Goal: Transaction & Acquisition: Obtain resource

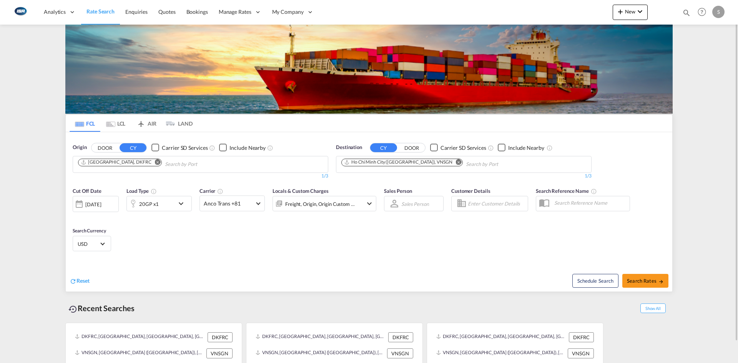
click at [155, 162] on md-icon "Remove" at bounding box center [158, 162] width 6 height 6
click at [136, 162] on input "Chips input." at bounding box center [114, 164] width 73 height 12
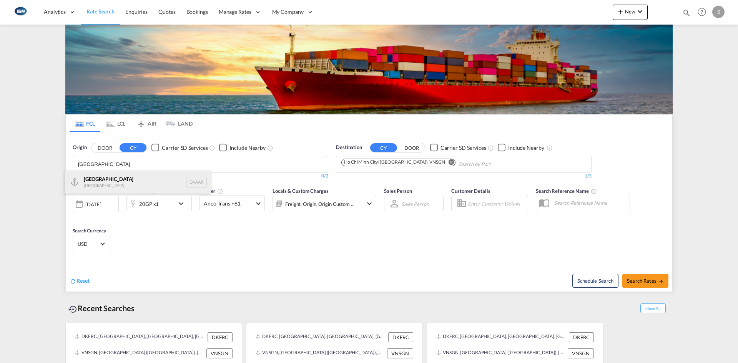
type input "[GEOGRAPHIC_DATA]"
click at [115, 185] on div "Aarhus [GEOGRAPHIC_DATA] DKAAR" at bounding box center [138, 182] width 146 height 23
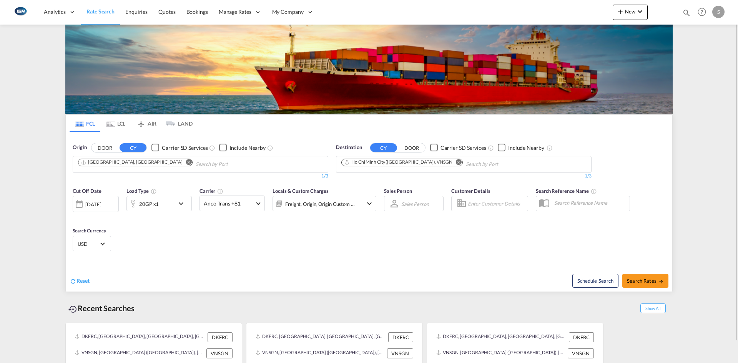
click at [456, 161] on md-icon "Remove" at bounding box center [459, 162] width 6 height 6
click at [429, 161] on body "Analytics Reports Dashboard Rate Search Enquiries Quotes Bookings" at bounding box center [369, 181] width 738 height 363
type input "[GEOGRAPHIC_DATA]"
click at [380, 178] on div "[GEOGRAPHIC_DATA] [GEOGRAPHIC_DATA] ZADUR" at bounding box center [401, 182] width 146 height 23
click at [655, 283] on span "Search Rates" at bounding box center [645, 281] width 37 height 6
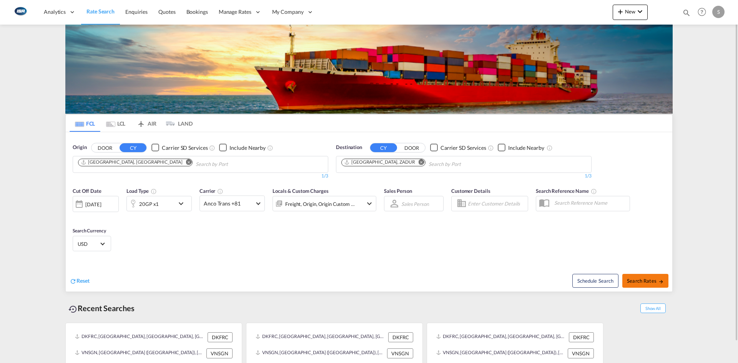
type input "DKAAR to ZADUR / [DATE]"
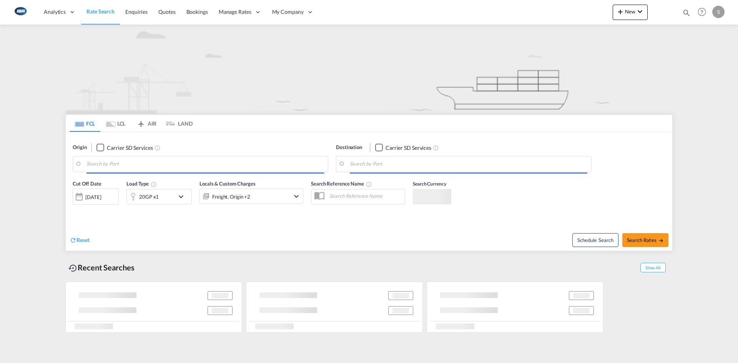
type input "[GEOGRAPHIC_DATA], [GEOGRAPHIC_DATA]"
type input "[GEOGRAPHIC_DATA], ZADUR"
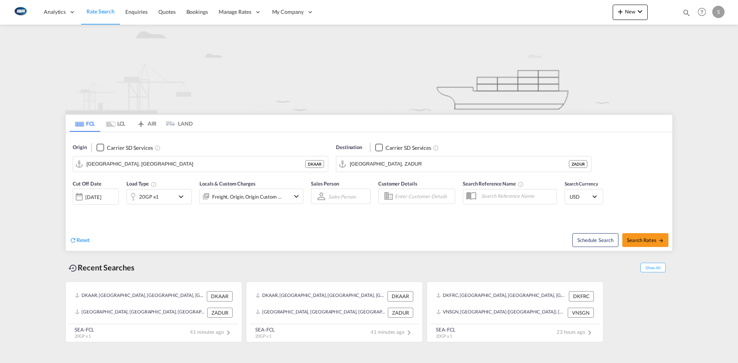
click at [117, 123] on md-tab-item "LCL" at bounding box center [115, 123] width 31 height 17
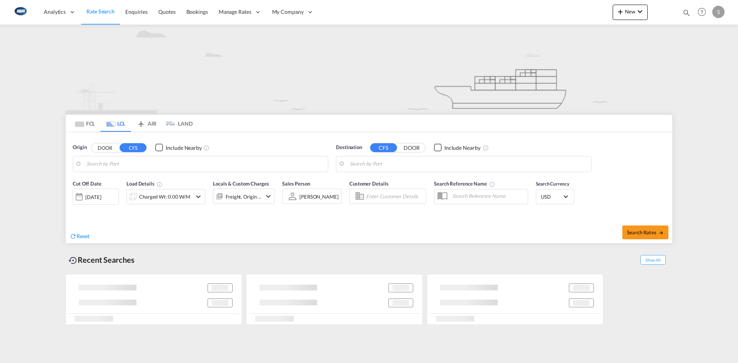
type input "DK-2750, Ballerup, Hoejvænge, Måloev, Roenhoejgård, Skovlunde, Smoerumnedre, St…"
type input "Bangkok, THBKK"
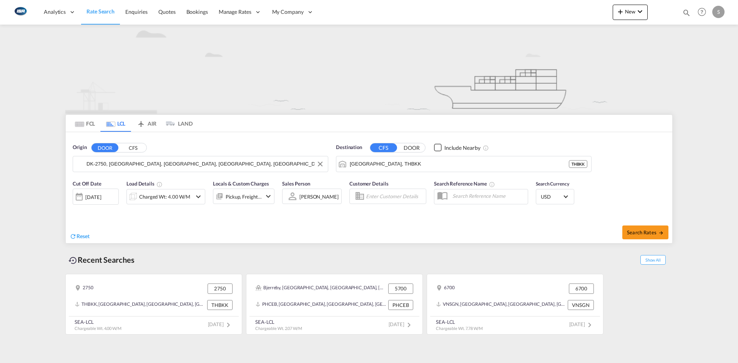
click at [120, 164] on input "DK-2750, Ballerup, Hoejvænge, Måloev, Roenhoejgård, Skovlunde, Smoerumnedre, St…" at bounding box center [205, 164] width 238 height 12
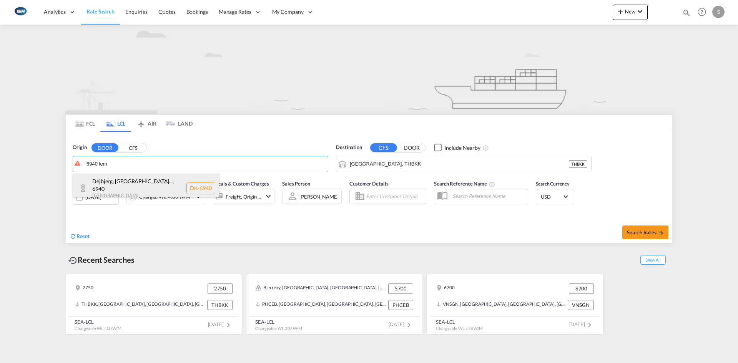
click at [148, 180] on div "Dejbjerg, Hoejmar... , 6940 Denmark DK-6940" at bounding box center [146, 188] width 146 height 29
type input "DK-6940, Dejbjerg, Hoejmark, Lem, Lem St, Soender Lem, Velling"
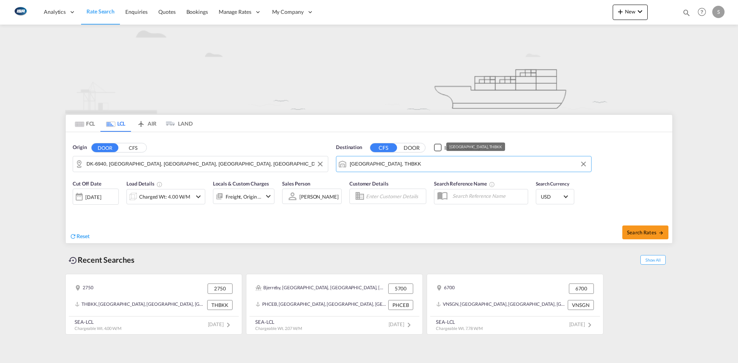
click at [393, 166] on input "Bangkok, THBKK" at bounding box center [469, 164] width 238 height 12
drag, startPoint x: 587, startPoint y: 166, endPoint x: 533, endPoint y: 160, distance: 54.1
click at [586, 165] on md-icon "Clear Input" at bounding box center [583, 164] width 8 height 8
click at [404, 166] on input "Search by Port" at bounding box center [469, 164] width 238 height 12
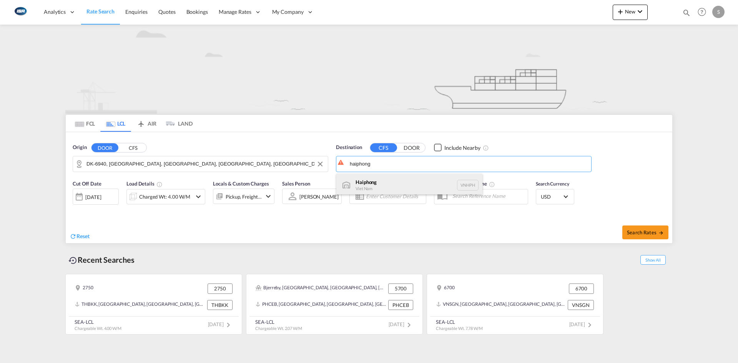
click at [396, 177] on div "Haiphong Viet Nam VNHPH" at bounding box center [409, 185] width 146 height 23
type input "Haiphong, VNHPH"
click at [201, 195] on md-icon "icon-chevron-down" at bounding box center [198, 196] width 9 height 9
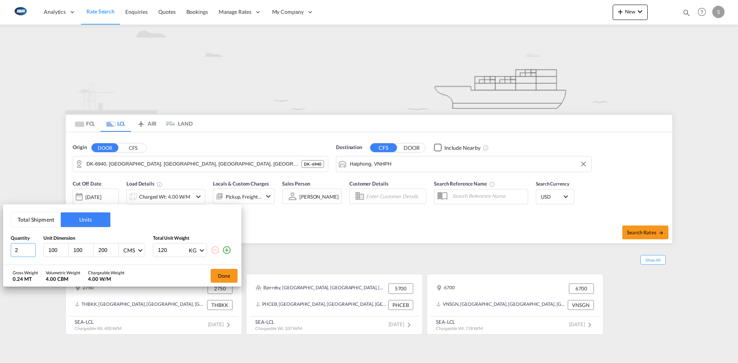
drag, startPoint x: 22, startPoint y: 249, endPoint x: 8, endPoint y: 249, distance: 13.8
click at [8, 249] on div "Total Shipment Units Quantity Unit Dimension Total Unit Weight 2 100 100 200 CM…" at bounding box center [122, 234] width 238 height 61
type input "4"
type input "200"
type input "35"
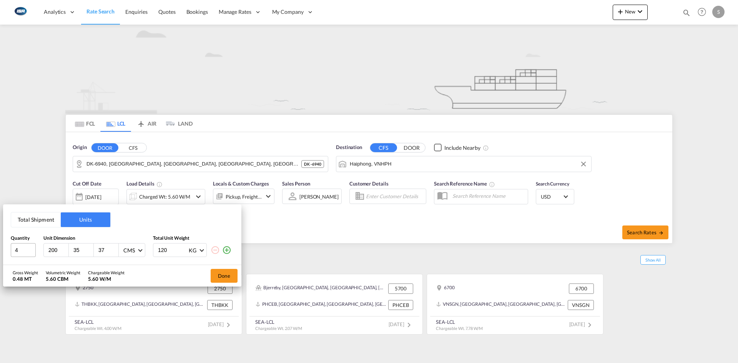
type input "37"
drag, startPoint x: 171, startPoint y: 249, endPoint x: 155, endPoint y: 249, distance: 16.5
click at [155, 249] on div "120 KG KG LB" at bounding box center [180, 250] width 54 height 14
click at [229, 249] on md-icon "icon-plus-circle-outline" at bounding box center [226, 250] width 9 height 9
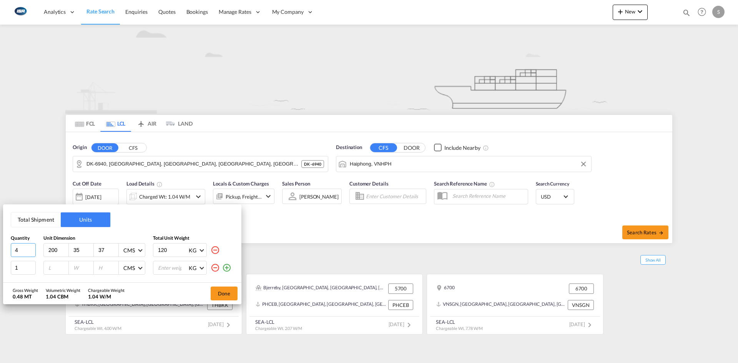
drag, startPoint x: 22, startPoint y: 252, endPoint x: 8, endPoint y: 250, distance: 14.4
click at [8, 250] on div "Total Shipment Units Quantity Unit Dimension Total Unit Weight 4 200 35 37 CMS …" at bounding box center [122, 243] width 238 height 78
type input "1"
type input "120"
type input "80"
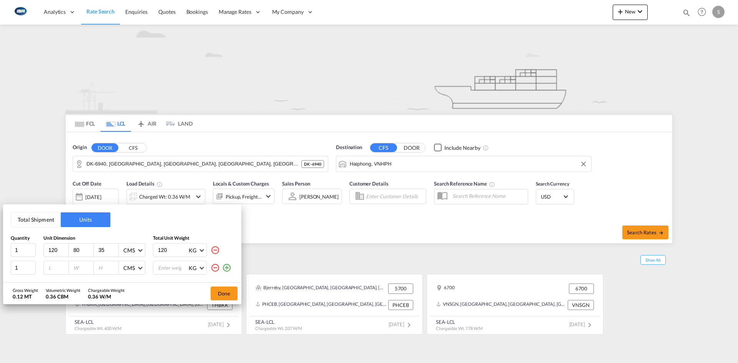
type input "35"
drag, startPoint x: 162, startPoint y: 250, endPoint x: 147, endPoint y: 251, distance: 15.0
click at [147, 251] on div "1 120 80 35 CMS CMS Inches 120 KG KG LB" at bounding box center [122, 250] width 223 height 14
type input "105"
click at [57, 267] on input "number" at bounding box center [58, 267] width 21 height 7
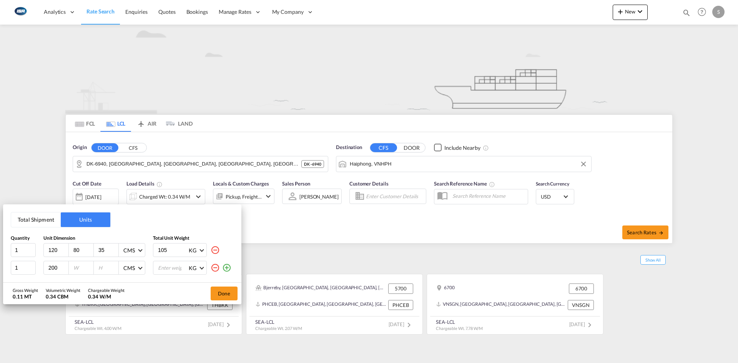
type input "200"
type input "35"
type input "37"
click at [175, 269] on input "number" at bounding box center [172, 267] width 31 height 13
type input "112"
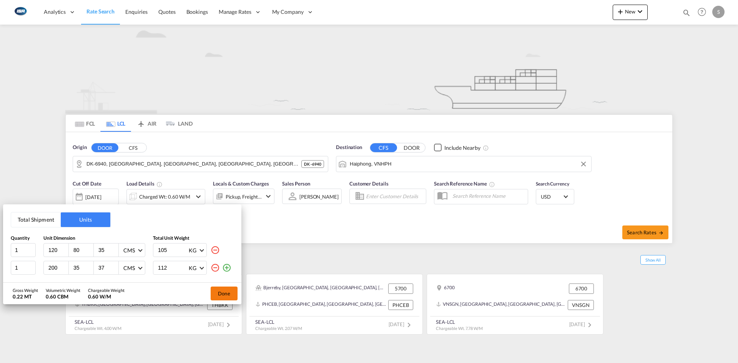
click at [222, 293] on button "Done" at bounding box center [224, 294] width 27 height 14
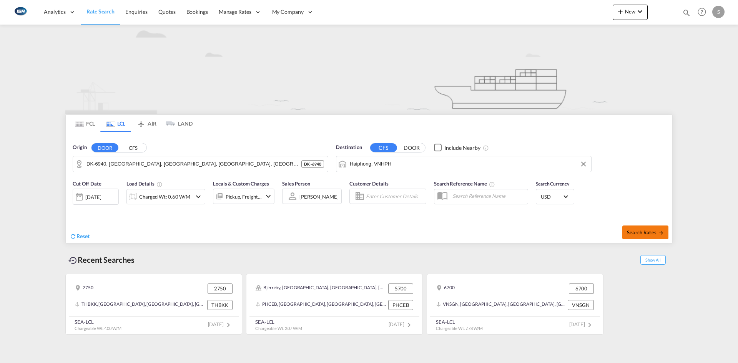
click at [637, 232] on span "Search Rates" at bounding box center [645, 232] width 37 height 6
type input "6940 to VNHPH / 9 Sep 2025"
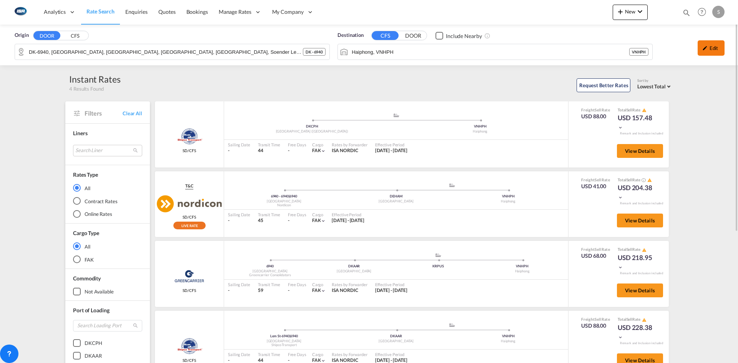
click at [708, 43] on div "Edit" at bounding box center [711, 47] width 27 height 15
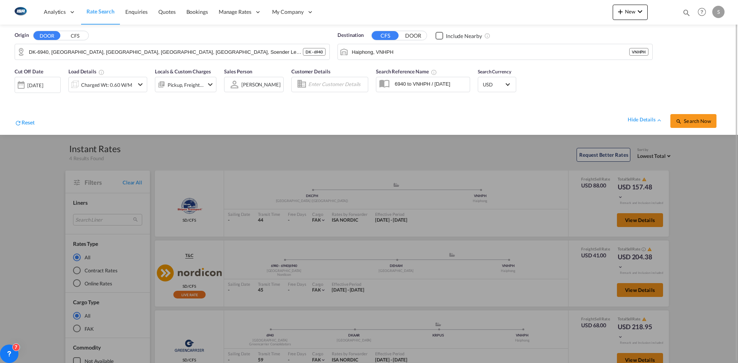
click at [211, 84] on md-icon "icon-chevron-down" at bounding box center [210, 84] width 9 height 9
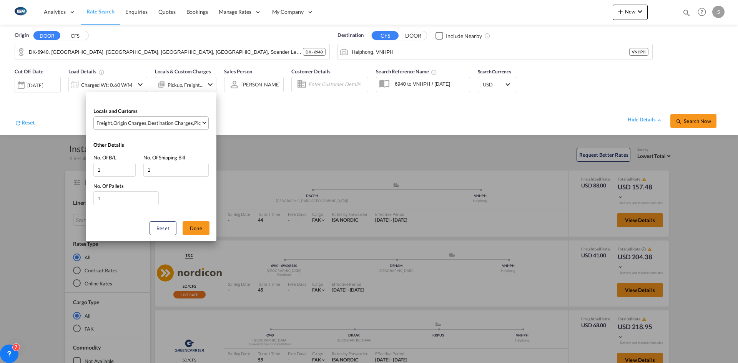
click at [196, 125] on div "Pickup Charges" at bounding box center [211, 123] width 34 height 7
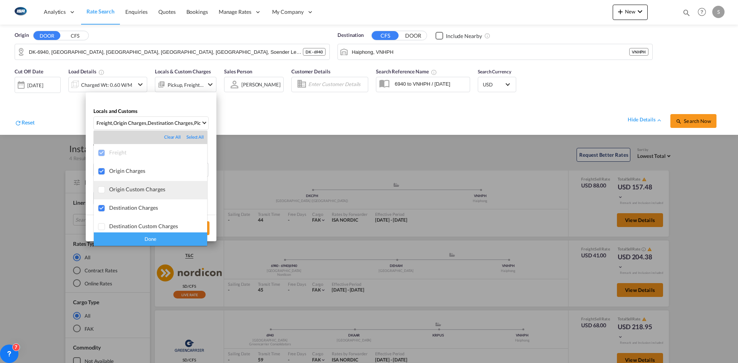
click at [143, 192] on div "Origin Custom Charges" at bounding box center [158, 189] width 98 height 7
click at [151, 242] on div "Done" at bounding box center [150, 239] width 113 height 13
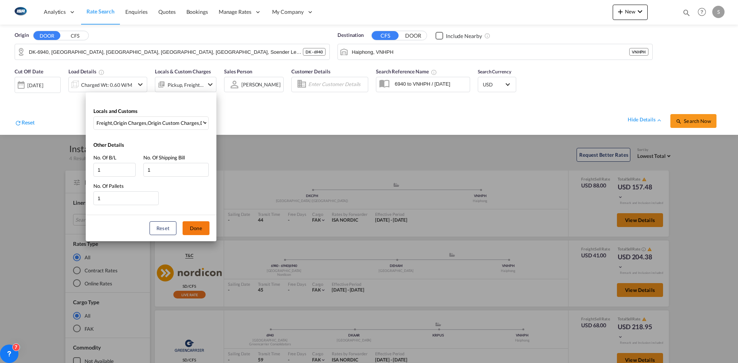
click at [207, 228] on button "Done" at bounding box center [196, 228] width 27 height 14
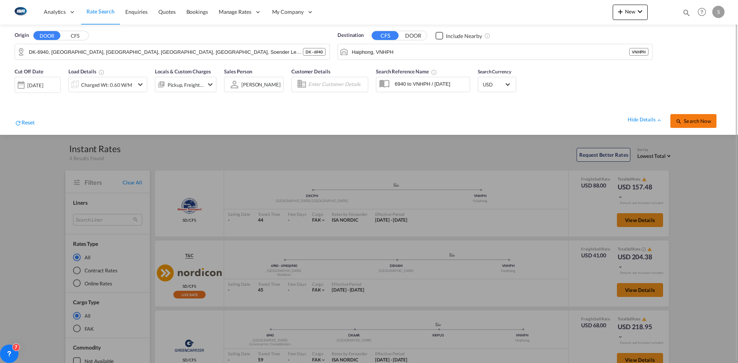
click at [700, 121] on span "Search Now" at bounding box center [693, 121] width 35 height 6
